Goal: Task Accomplishment & Management: Use online tool/utility

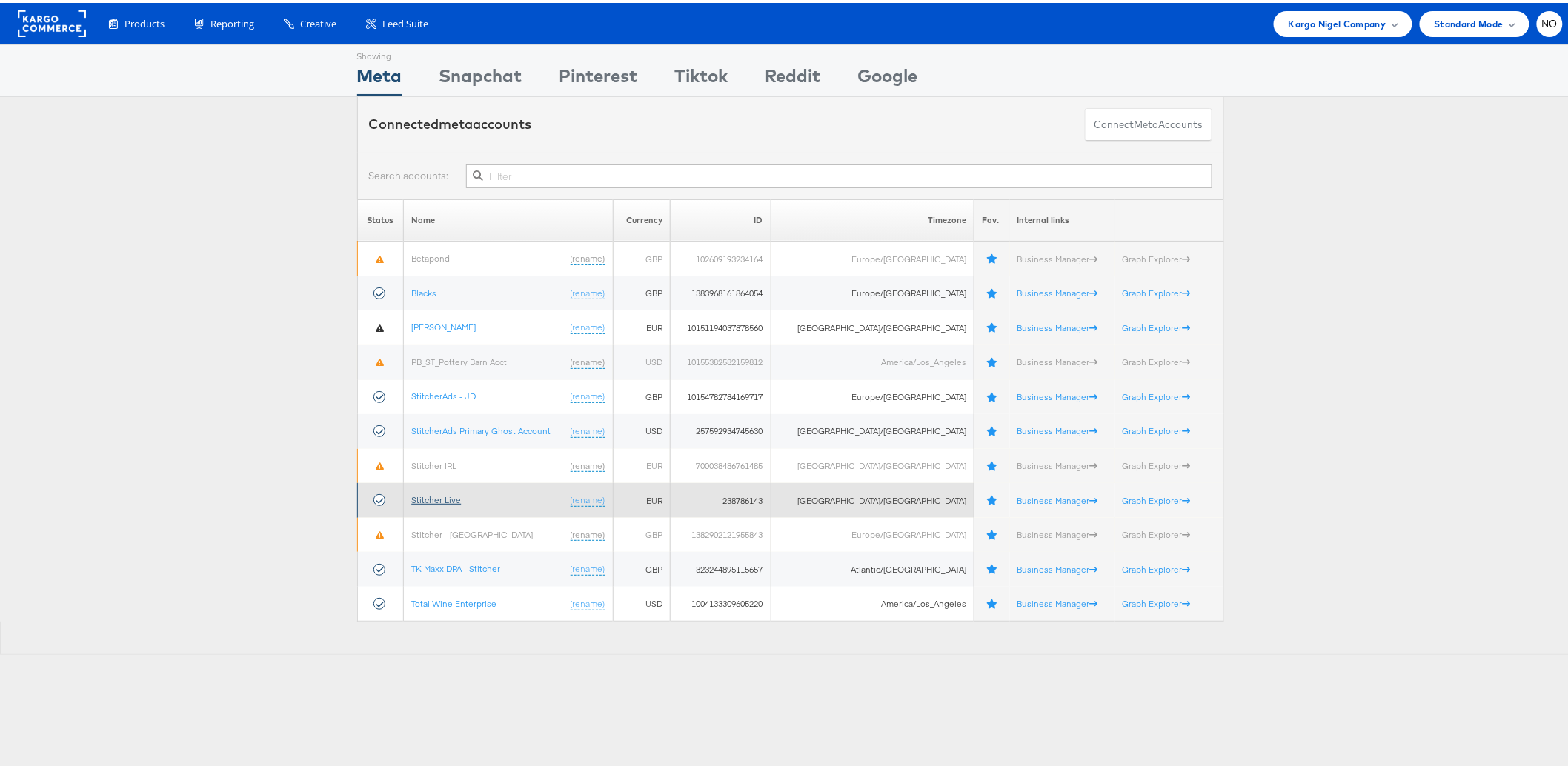
click at [430, 497] on link "Stitcher Live" at bounding box center [436, 497] width 49 height 11
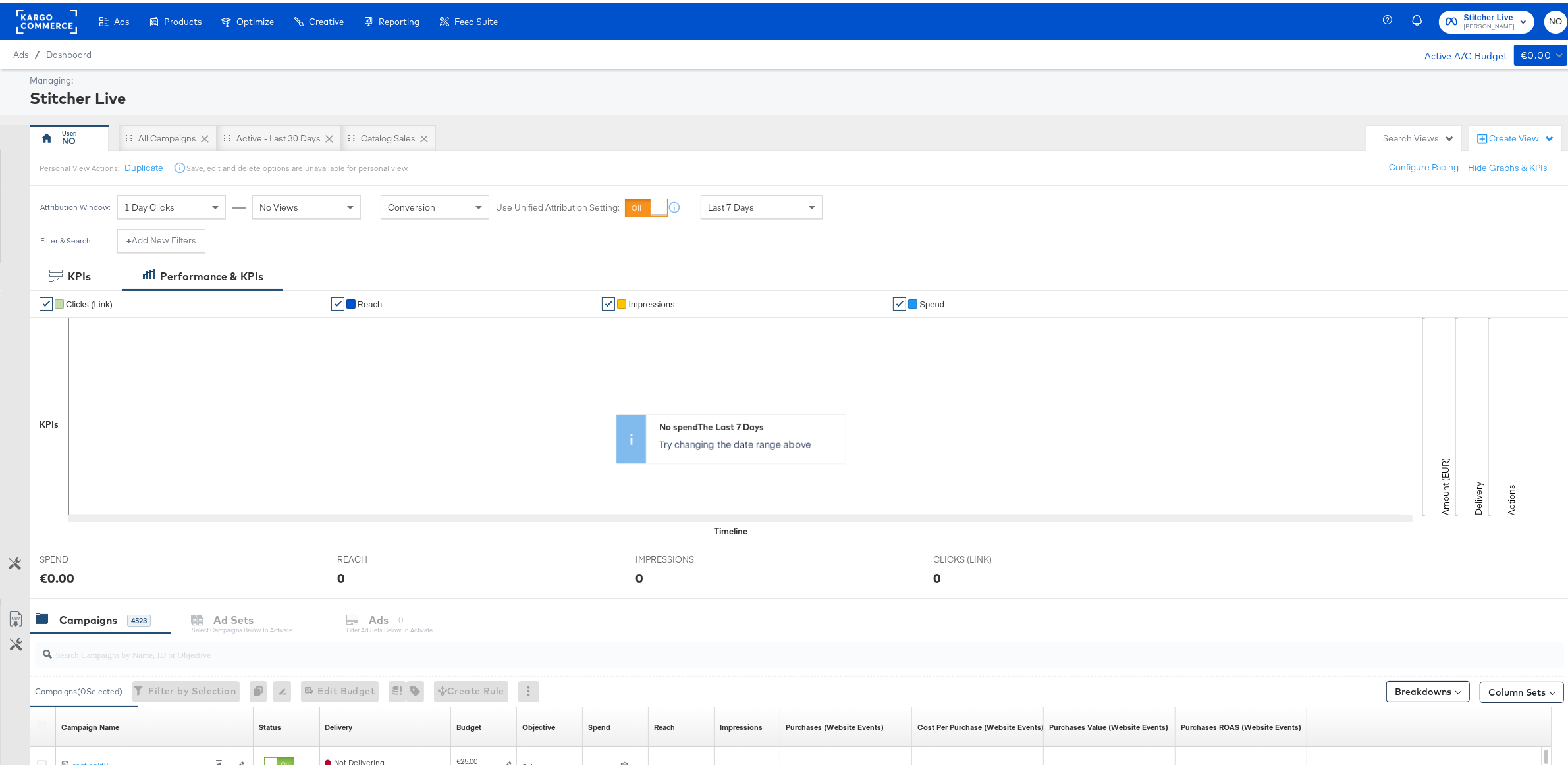
scroll to position [385, 0]
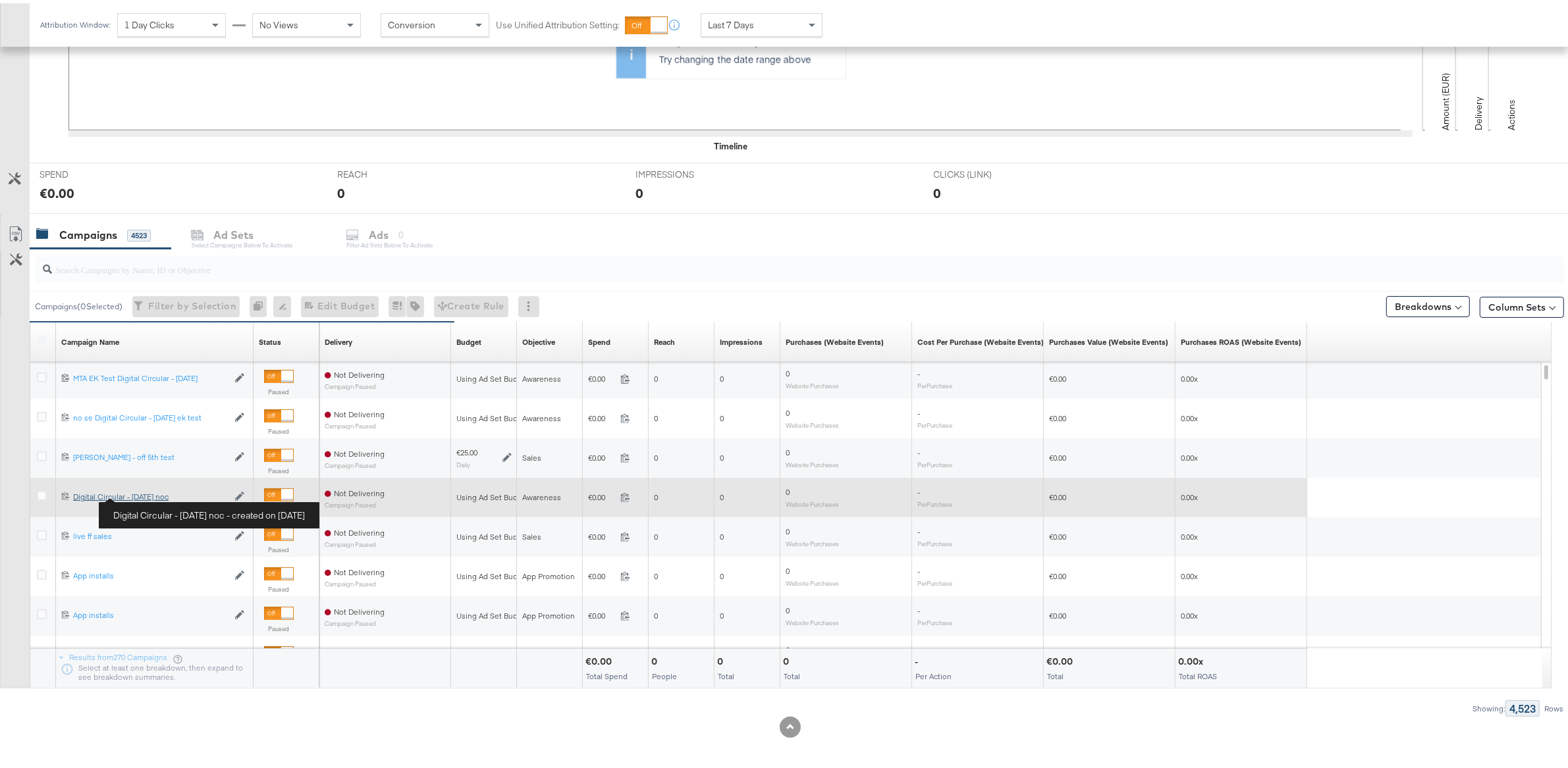
click at [148, 493] on div "Digital Circular - [DATE] noc Digital Circular - [DATE] noc" at bounding box center [150, 493] width 154 height 10
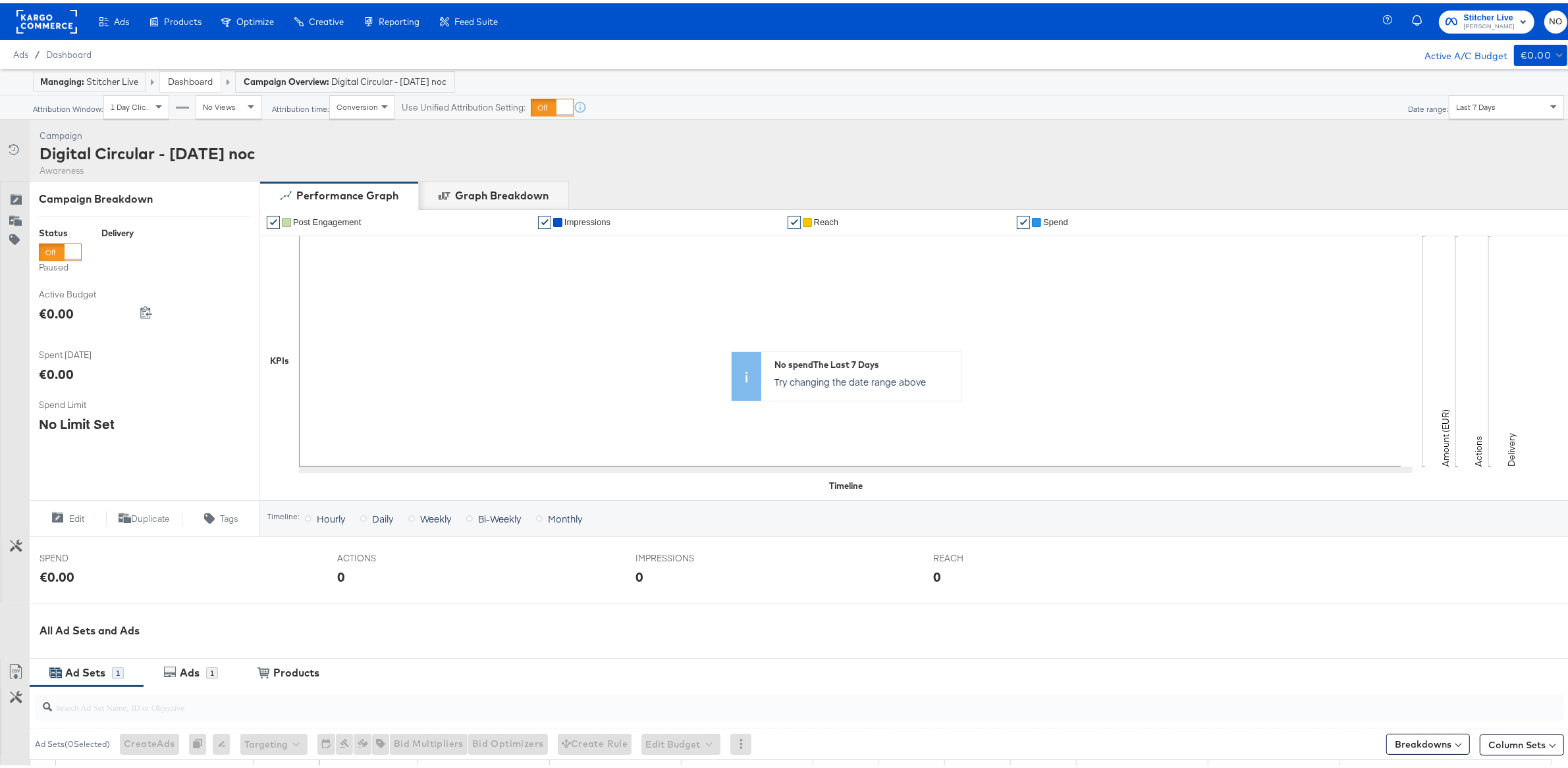
scroll to position [234, 0]
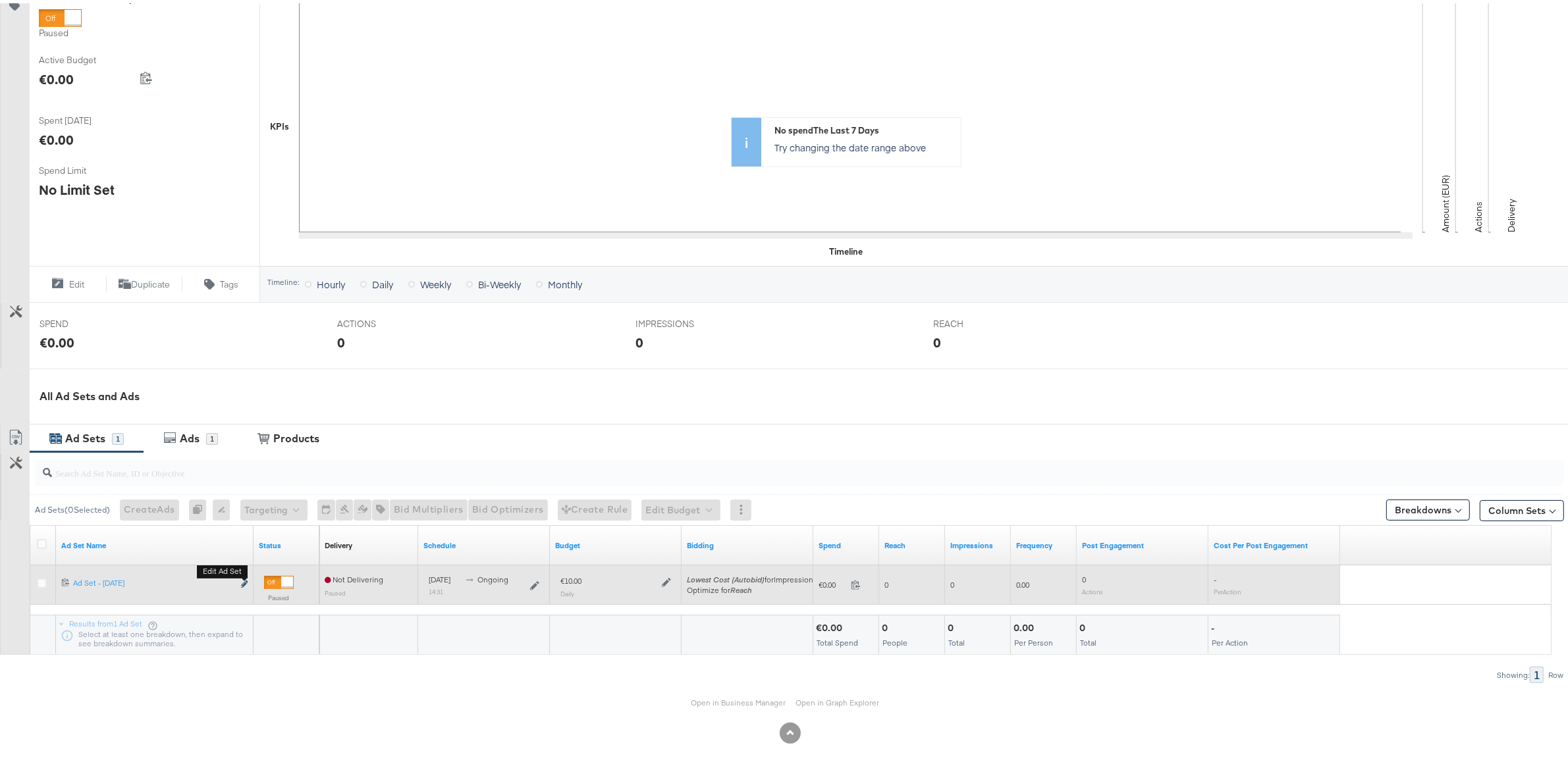
click at [243, 577] on icon "link" at bounding box center [245, 581] width 7 height 8
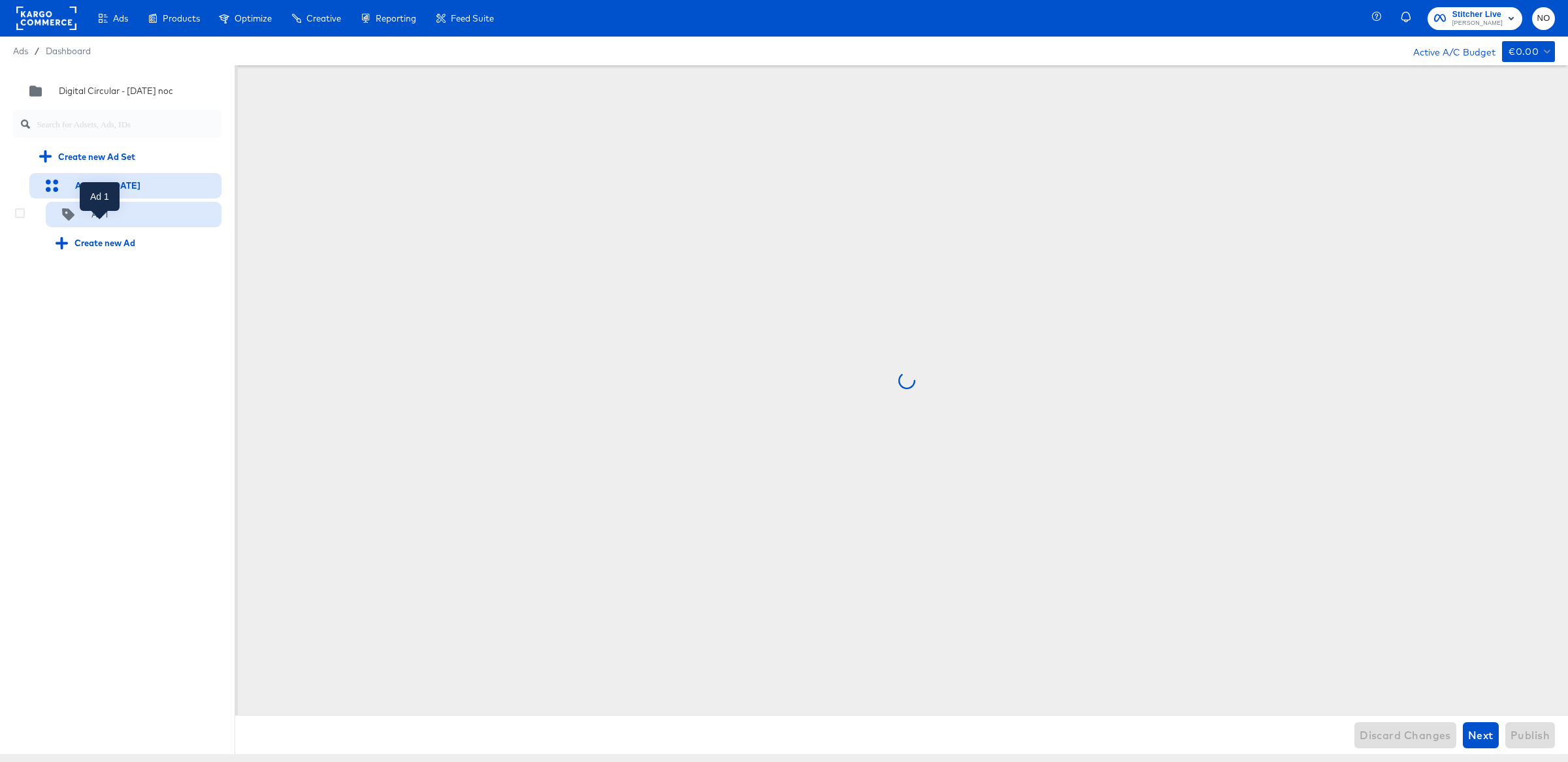
click at [97, 221] on div "Ad 1" at bounding box center [100, 214] width 17 height 13
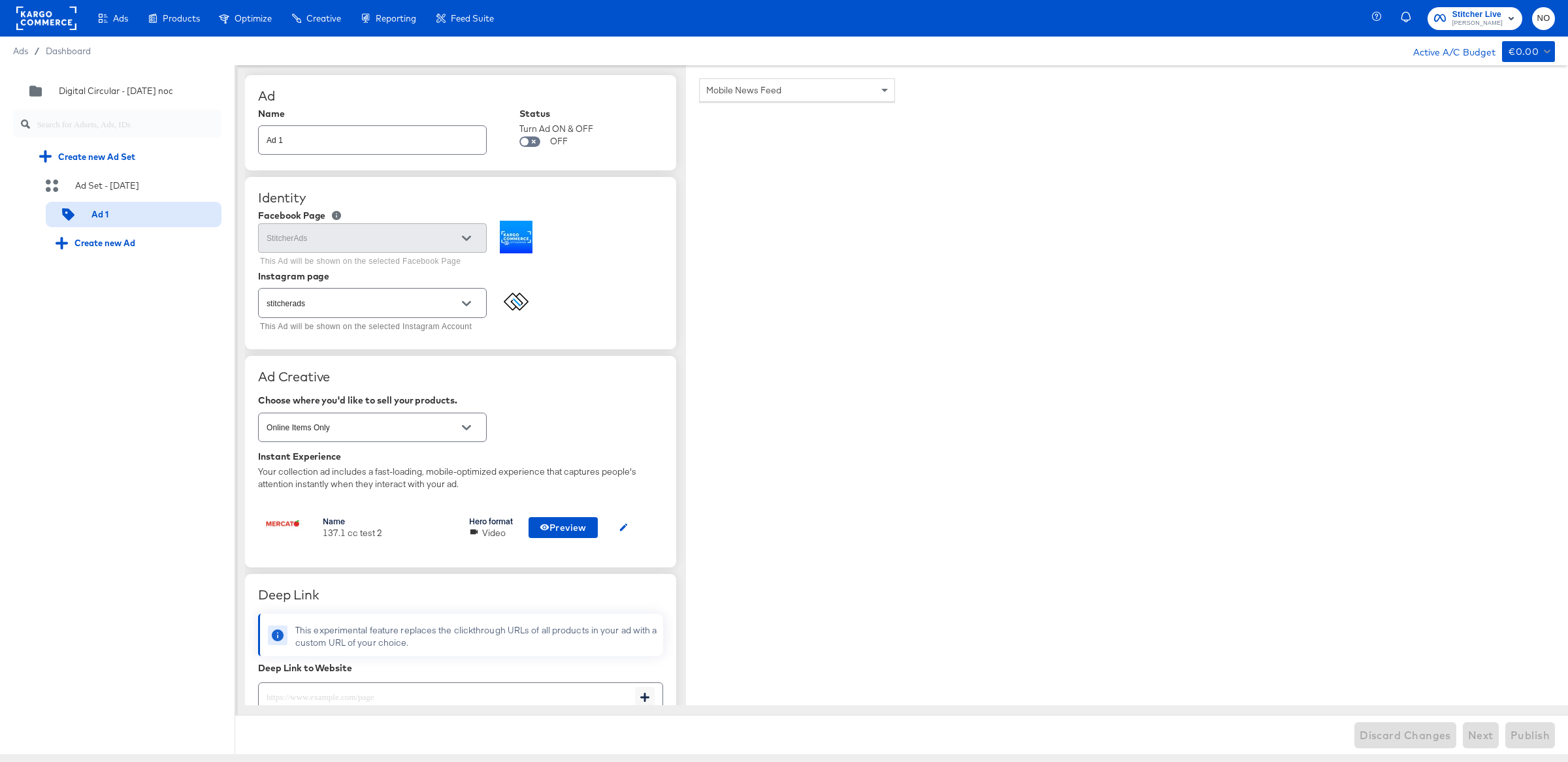
click at [57, 15] on rect at bounding box center [47, 18] width 60 height 23
